Goal: Navigation & Orientation: Find specific page/section

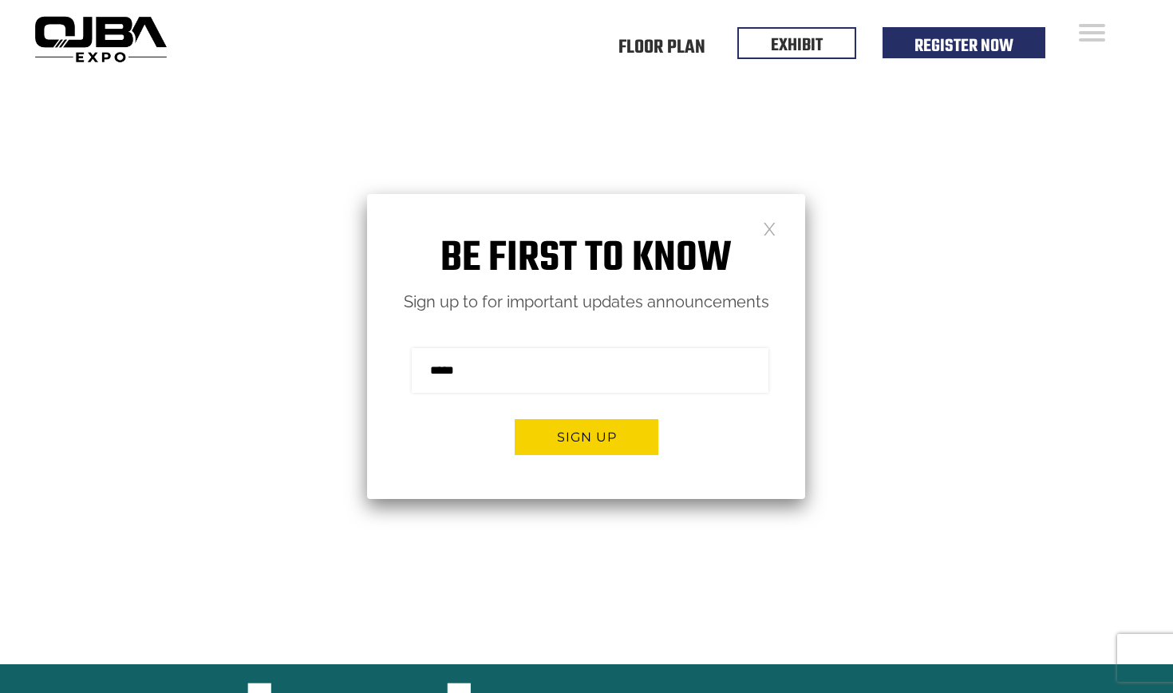
click at [770, 227] on link at bounding box center [770, 228] width 14 height 14
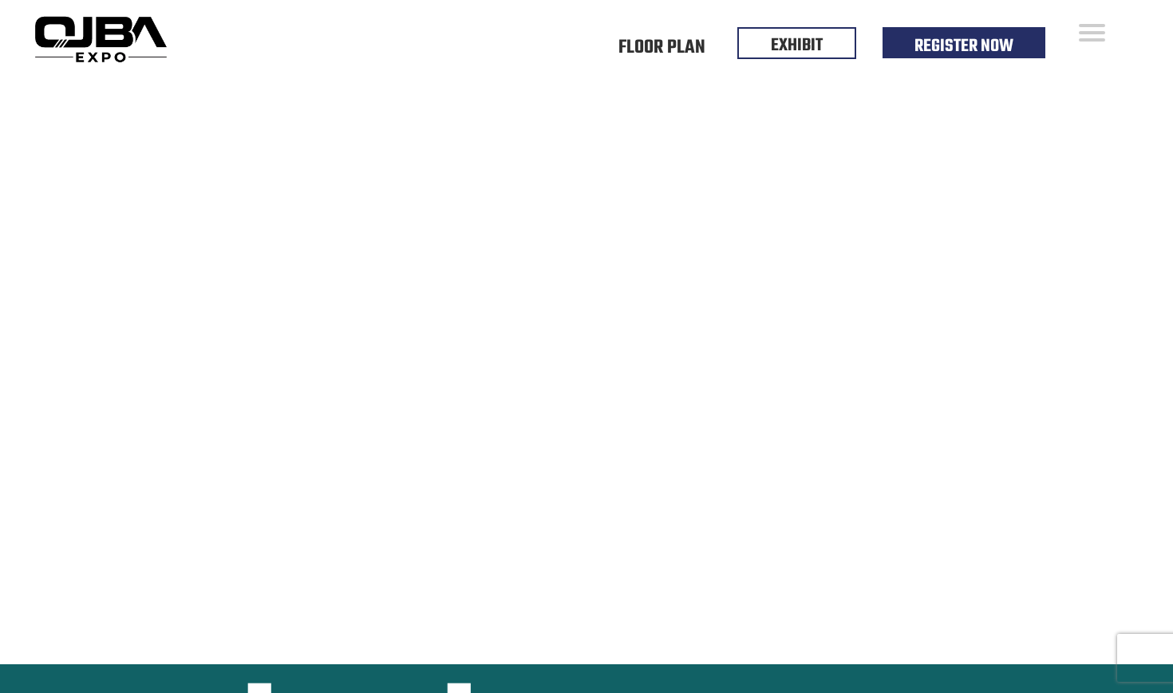
drag, startPoint x: 906, startPoint y: 515, endPoint x: 886, endPoint y: 540, distance: 32.3
click at [886, 540] on video at bounding box center [586, 370] width 1173 height 586
click at [940, 39] on link "Register Now" at bounding box center [963, 42] width 99 height 27
click at [786, 41] on link "EXHIBIT" at bounding box center [797, 41] width 52 height 27
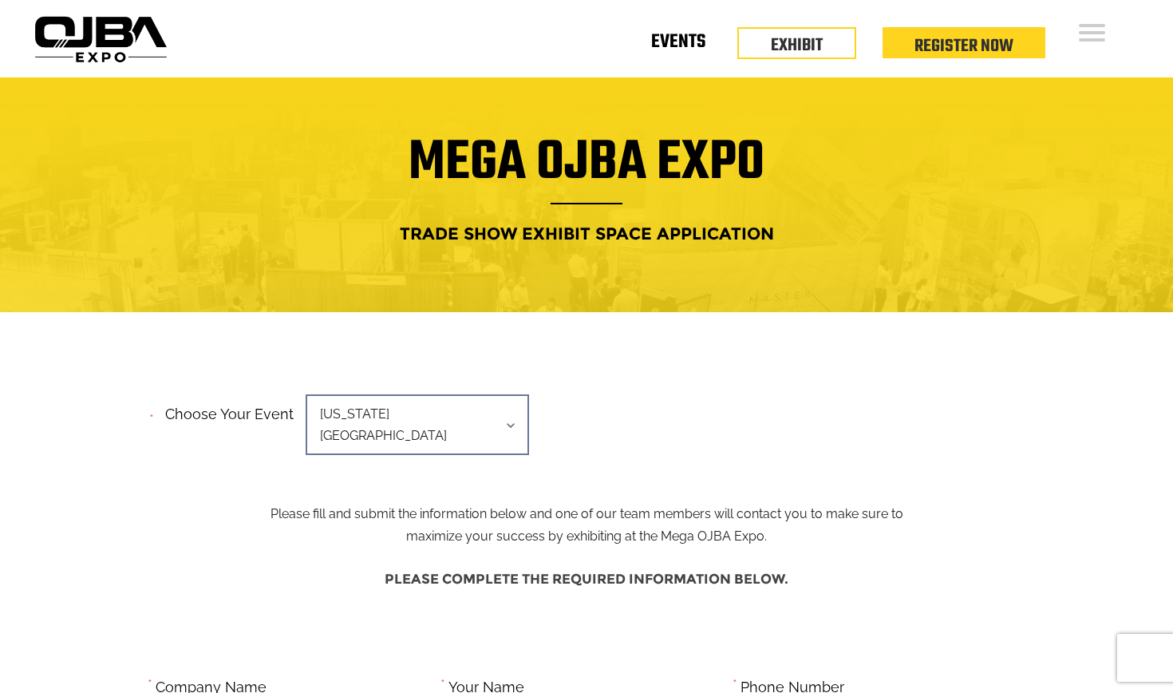
click at [677, 48] on link "Events" at bounding box center [678, 45] width 54 height 6
